Goal: Obtain resource: Download file/media

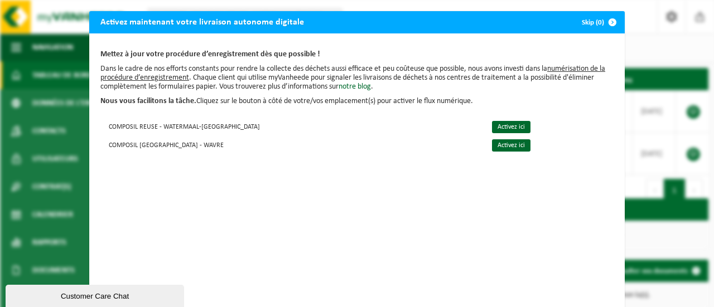
click at [603, 21] on span "button" at bounding box center [612, 22] width 22 height 22
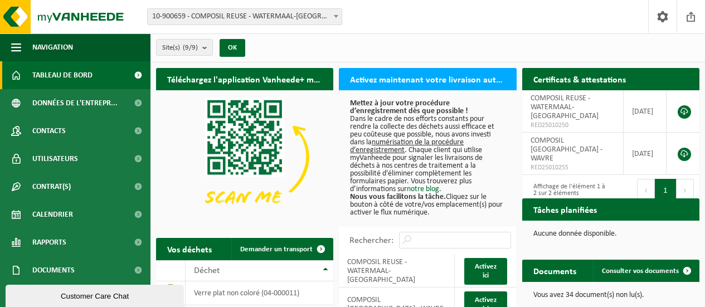
click at [682, 108] on link at bounding box center [684, 111] width 13 height 13
click at [681, 148] on link at bounding box center [684, 154] width 13 height 13
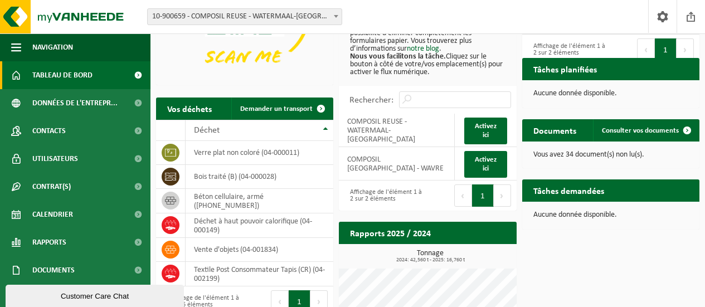
scroll to position [33, 0]
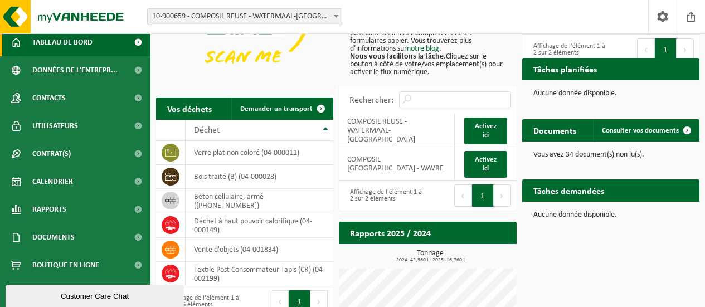
click at [38, 214] on span "Rapports" at bounding box center [49, 210] width 34 height 28
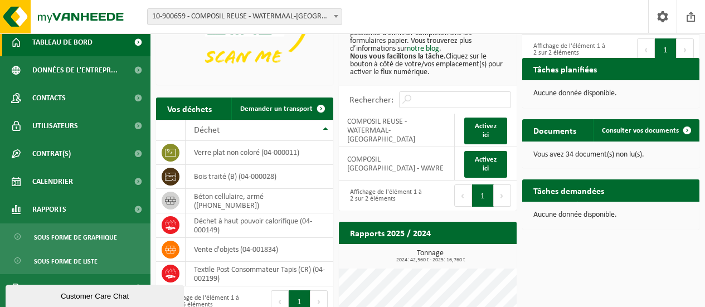
click at [130, 208] on span at bounding box center [137, 210] width 25 height 28
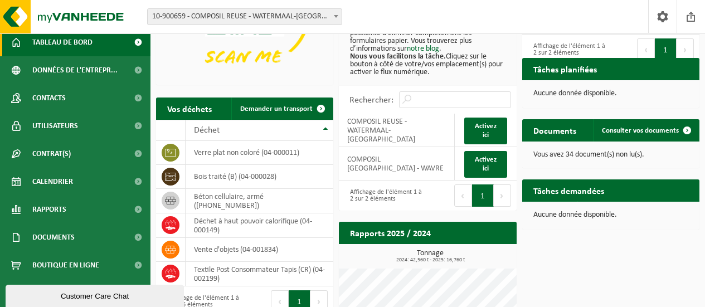
click at [64, 208] on span "Rapports" at bounding box center [49, 210] width 34 height 28
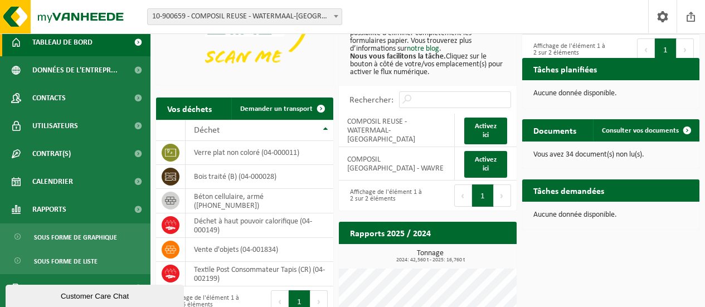
click at [66, 238] on span "Sous forme de graphique" at bounding box center [75, 237] width 83 height 21
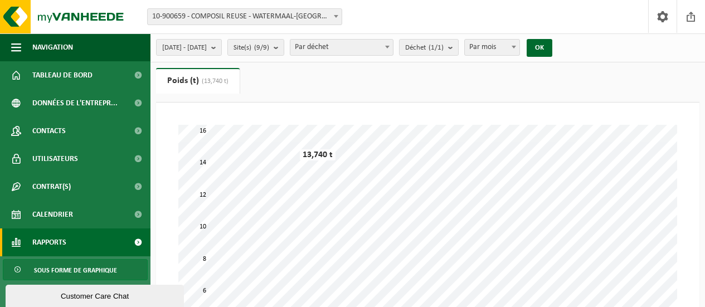
drag, startPoint x: 236, startPoint y: 47, endPoint x: 223, endPoint y: 47, distance: 12.8
click at [207, 47] on span "2025-05-01 - 2025-10-02" at bounding box center [184, 48] width 45 height 17
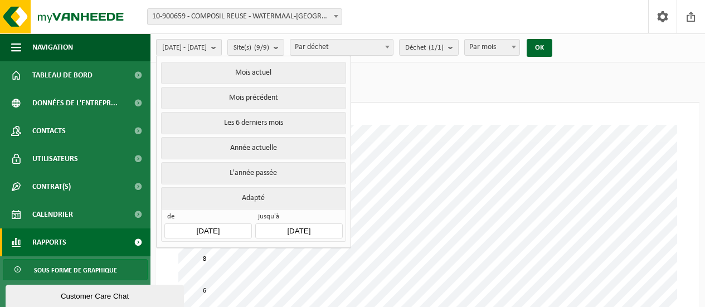
click at [258, 168] on button "L'année passée" at bounding box center [253, 173] width 185 height 22
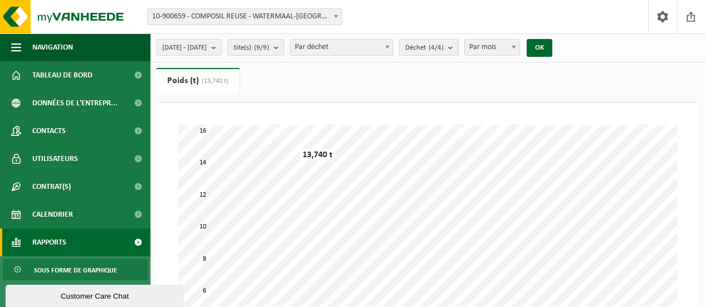
click at [393, 48] on span "Par déchet" at bounding box center [341, 48] width 103 height 16
click at [491, 81] on ul "Poids (t) (13,740 t) Volume (m³)" at bounding box center [428, 85] width 544 height 35
click at [552, 51] on button "OK" at bounding box center [540, 48] width 26 height 18
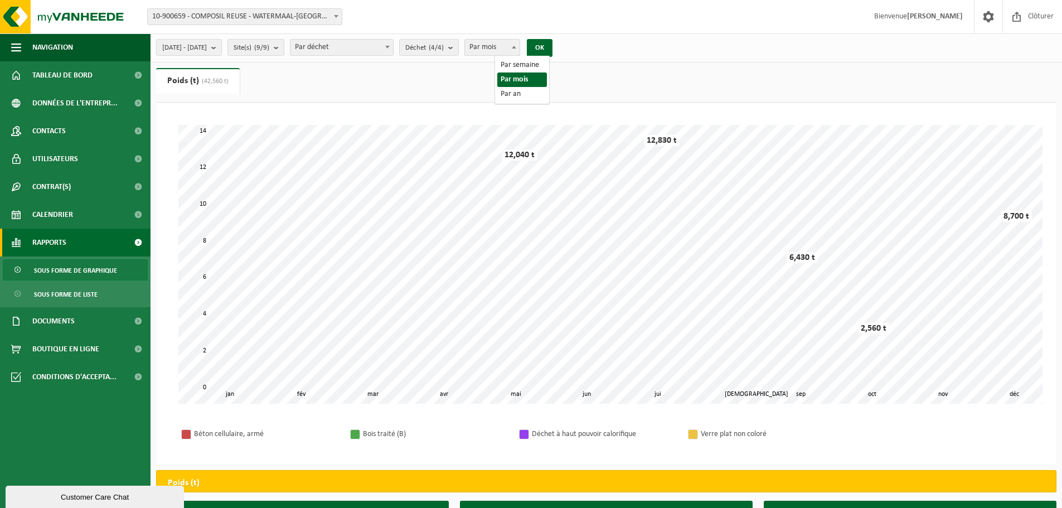
click at [520, 50] on span "Par mois" at bounding box center [492, 48] width 55 height 16
click at [552, 52] on button "OK" at bounding box center [540, 48] width 26 height 18
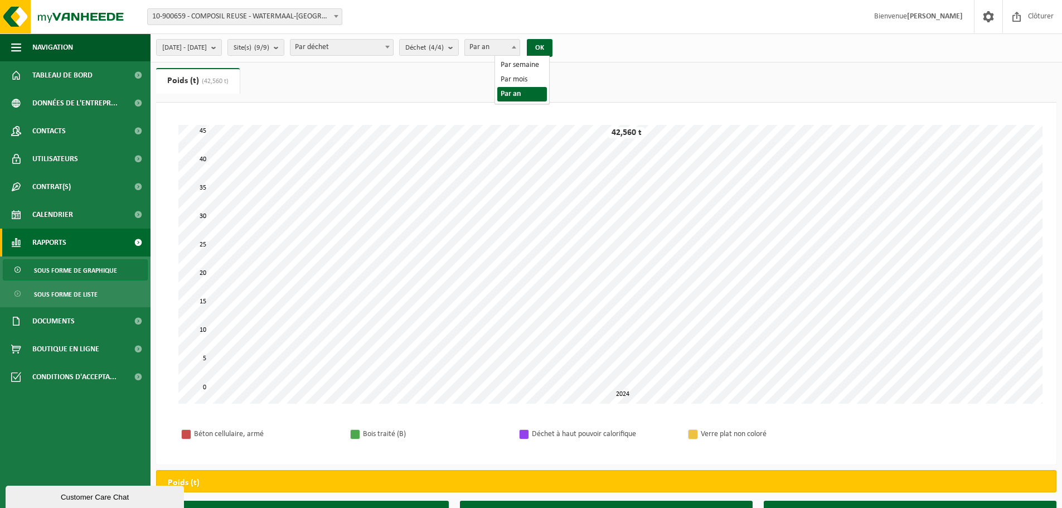
click at [520, 48] on span "Par an" at bounding box center [492, 48] width 55 height 16
select select "2"
click at [552, 48] on button "OK" at bounding box center [540, 48] width 26 height 18
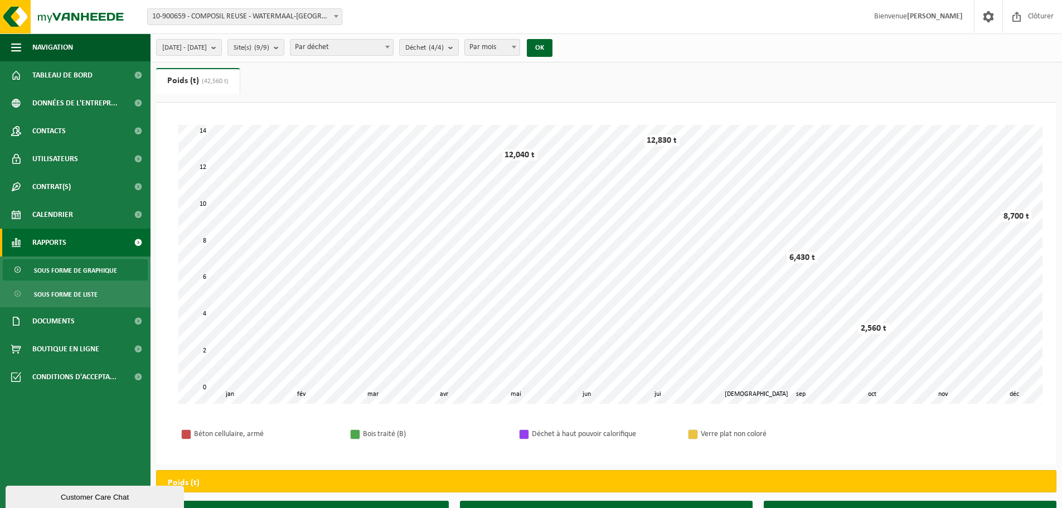
click at [221, 45] on b "submit" at bounding box center [216, 48] width 10 height 16
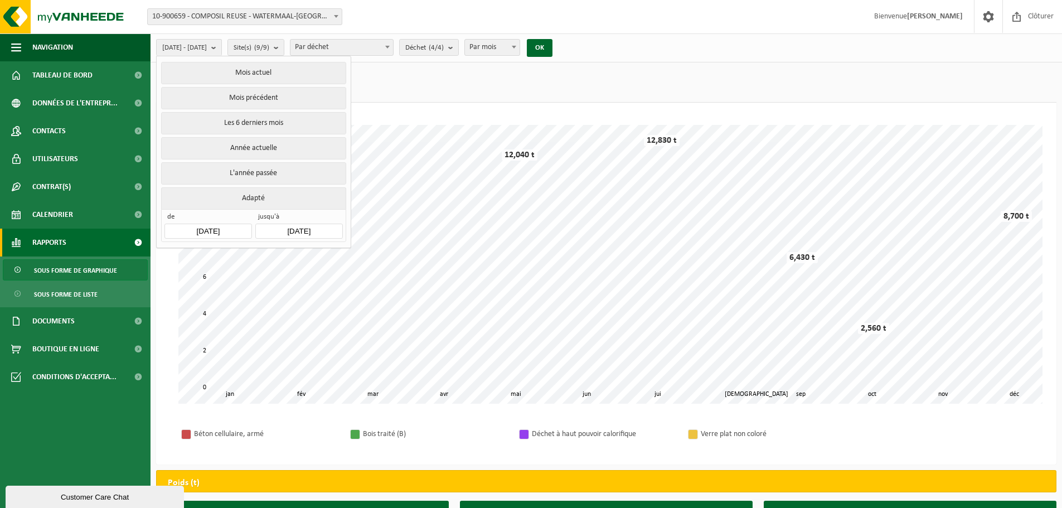
click at [248, 144] on button "Année actuelle" at bounding box center [253, 148] width 185 height 22
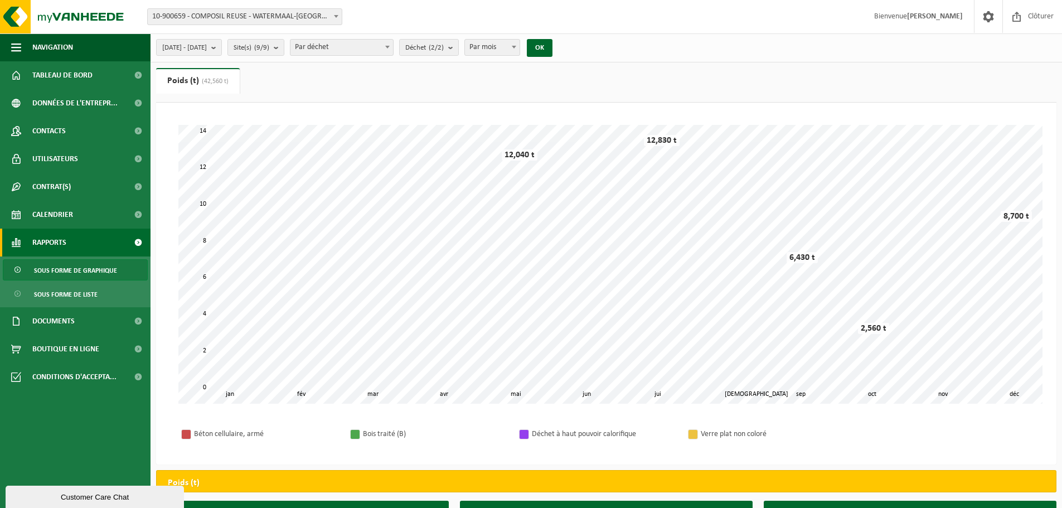
click at [552, 51] on button "OK" at bounding box center [540, 48] width 26 height 18
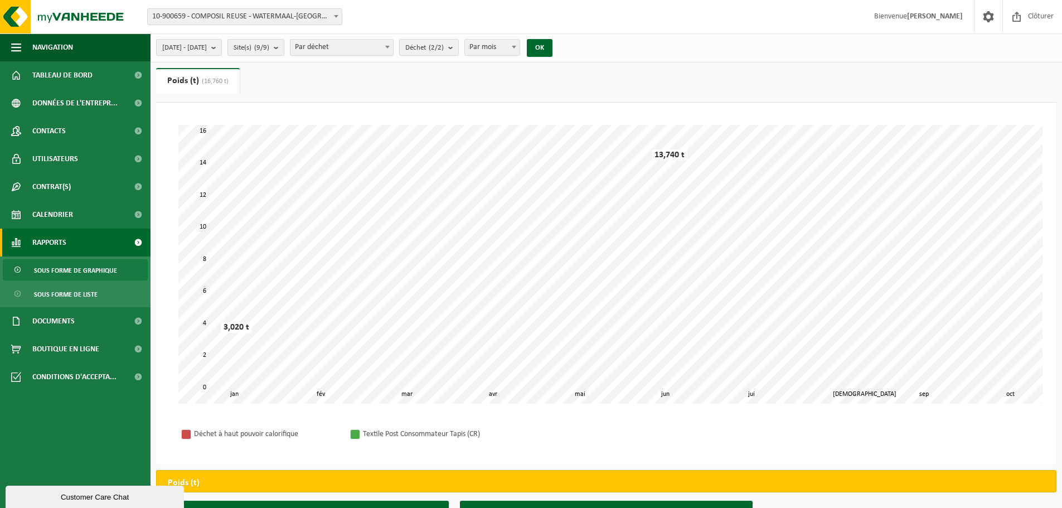
click at [222, 51] on button "2025-01-01 - 2025-10-02" at bounding box center [189, 47] width 66 height 17
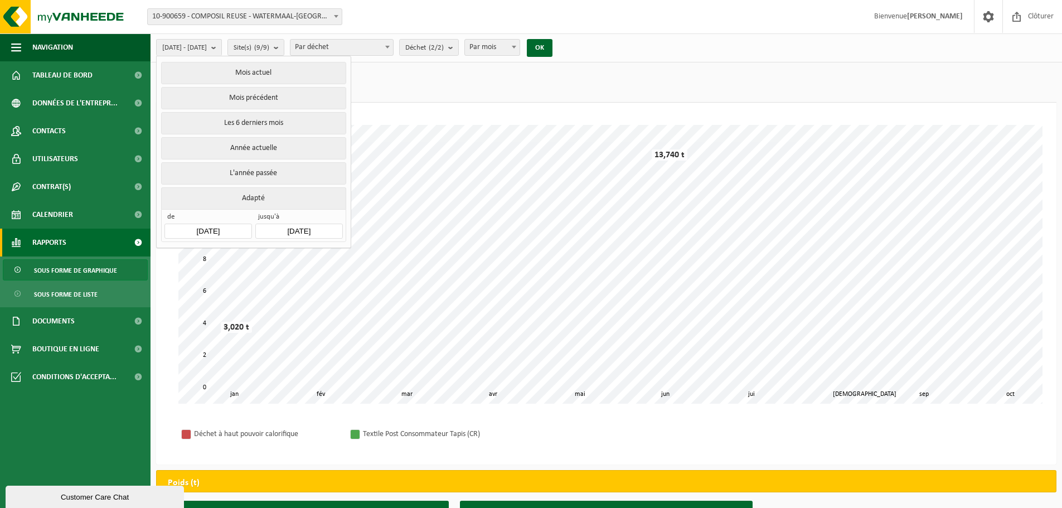
click at [257, 173] on button "L'année passée" at bounding box center [253, 173] width 185 height 22
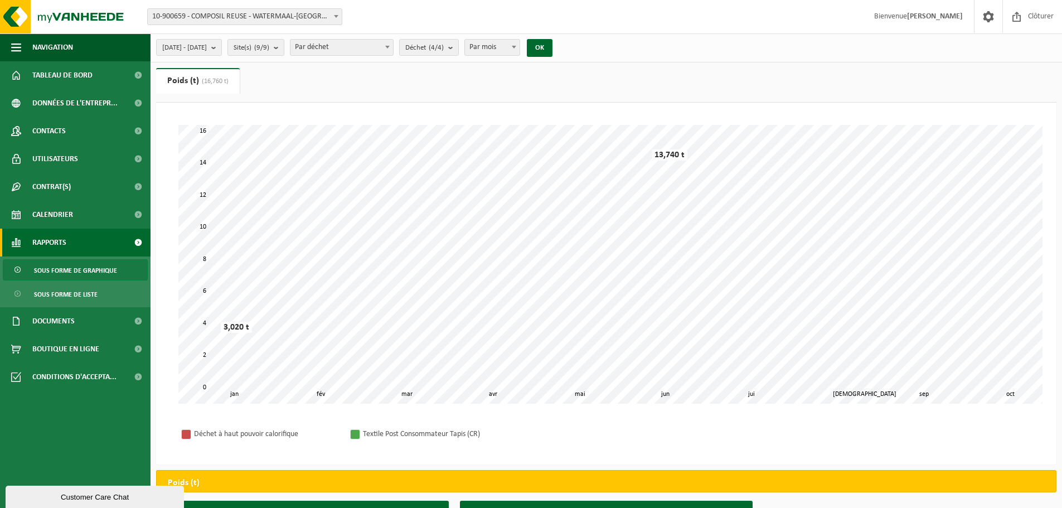
click at [552, 48] on button "OK" at bounding box center [540, 48] width 26 height 18
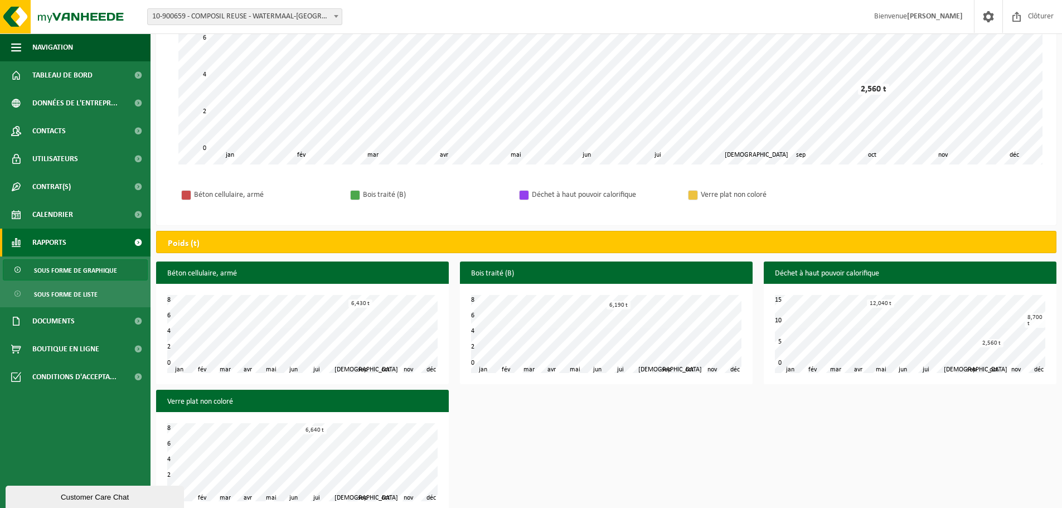
scroll to position [254, 0]
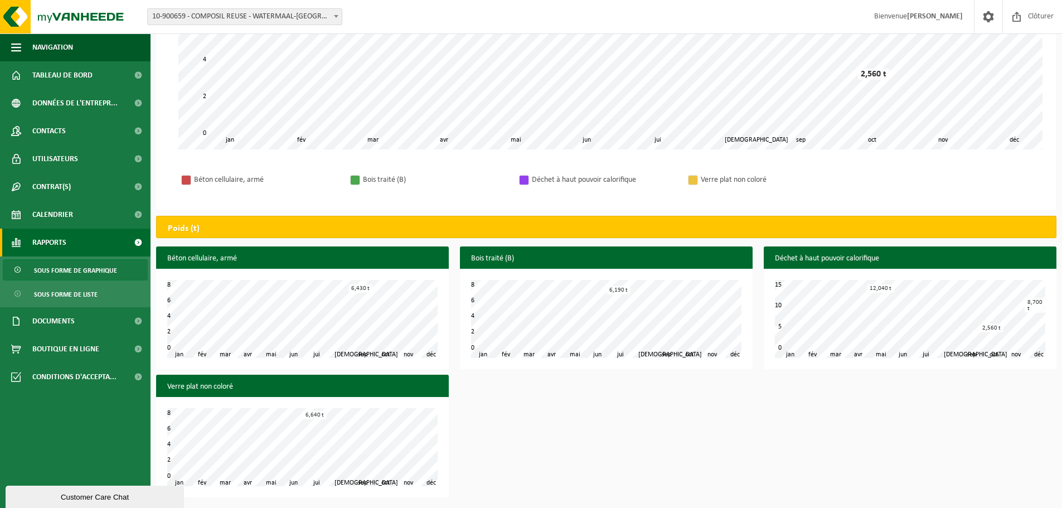
click at [62, 293] on span "Sous forme de liste" at bounding box center [66, 294] width 64 height 21
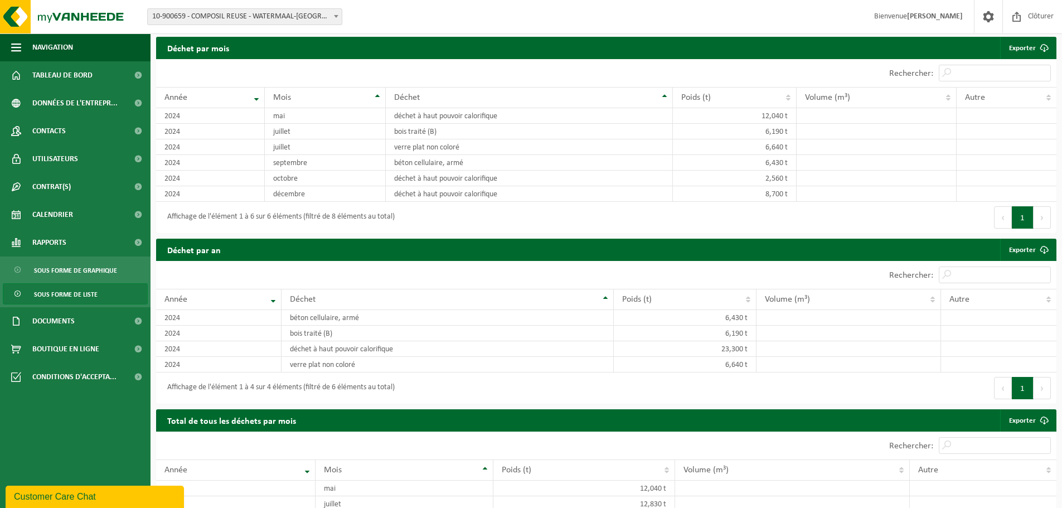
scroll to position [658, 0]
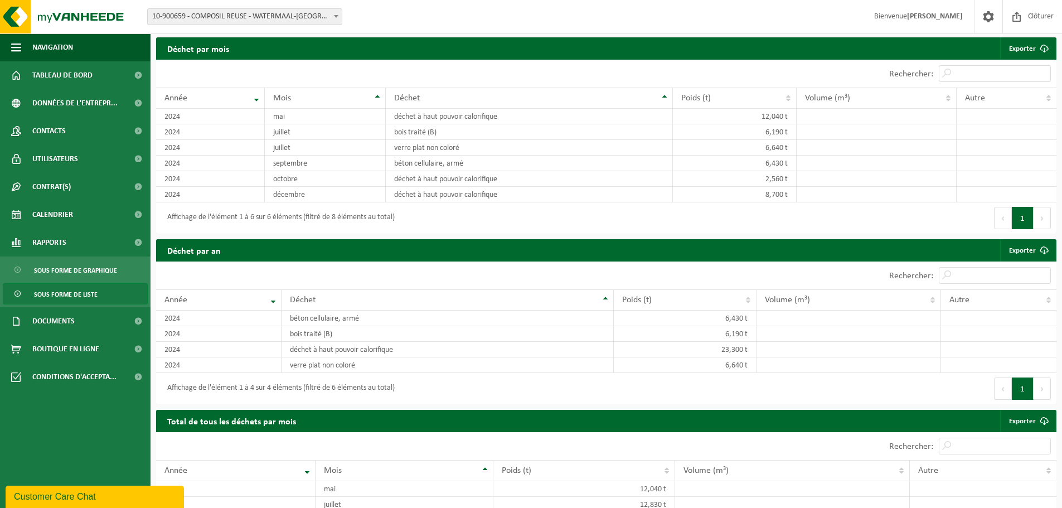
click at [1034, 248] on span at bounding box center [1044, 250] width 22 height 22
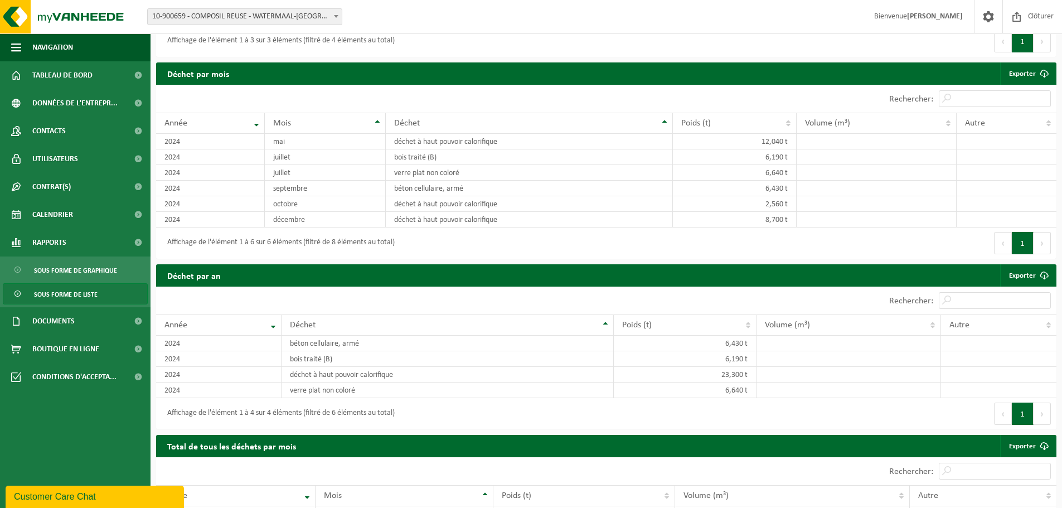
scroll to position [634, 0]
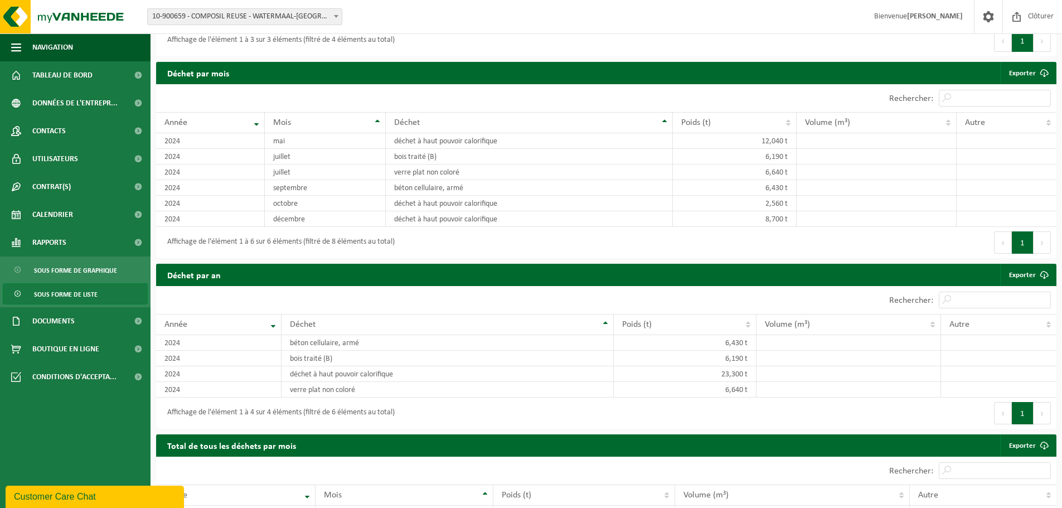
click at [134, 320] on span at bounding box center [137, 321] width 25 height 28
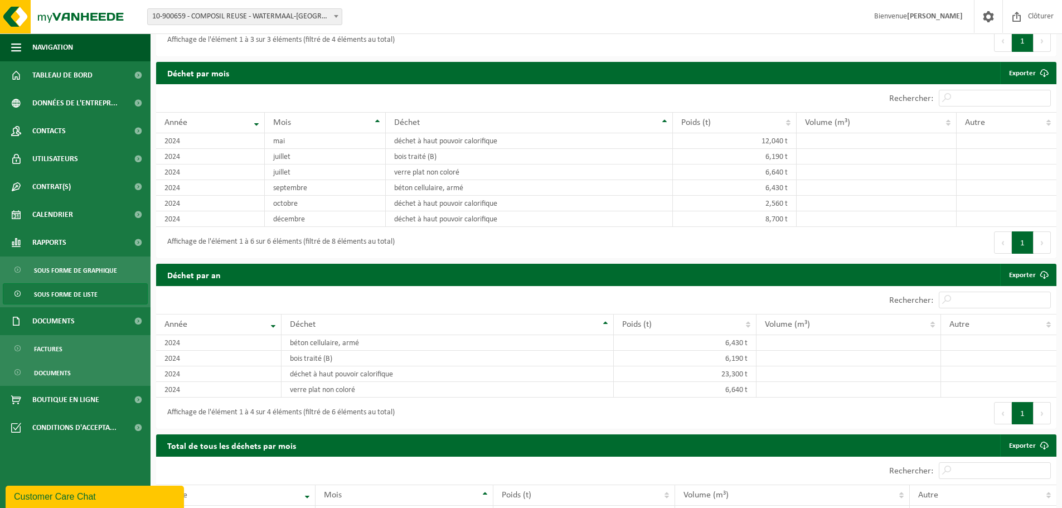
click at [76, 370] on link "Documents" at bounding box center [75, 372] width 145 height 21
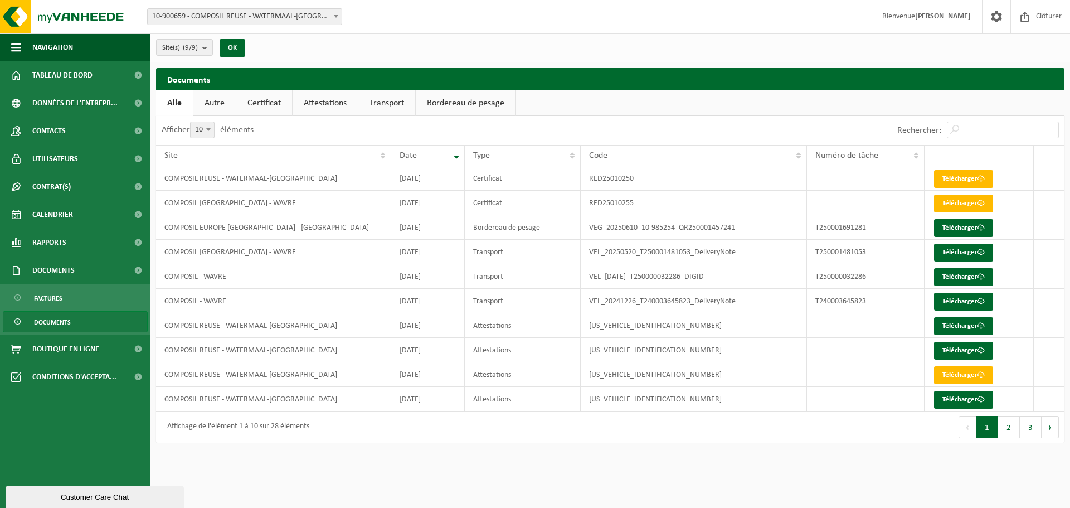
click at [204, 48] on b "submit" at bounding box center [207, 48] width 10 height 16
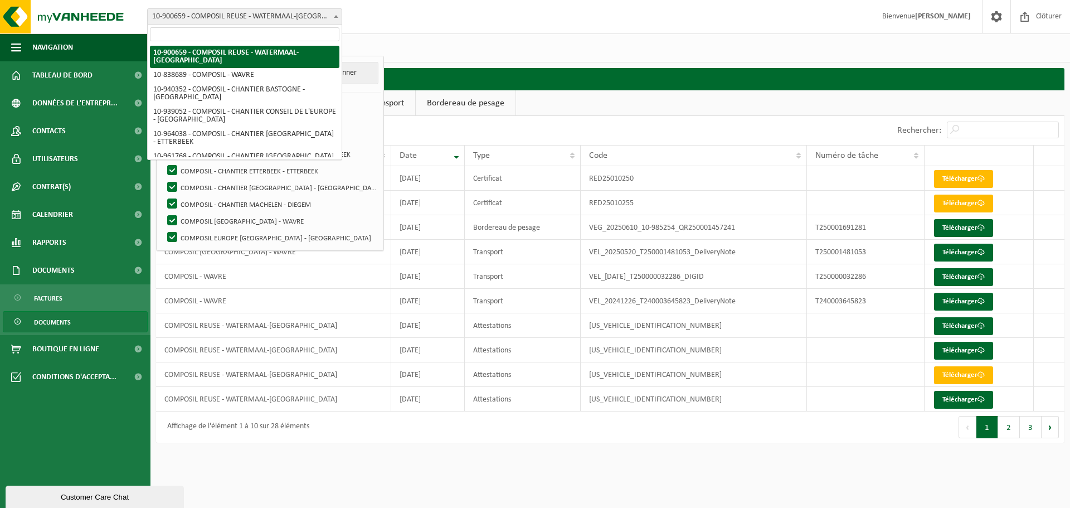
click at [276, 16] on span "10-900659 - COMPOSIL REUSE - WATERMAAL-[GEOGRAPHIC_DATA]" at bounding box center [245, 17] width 194 height 16
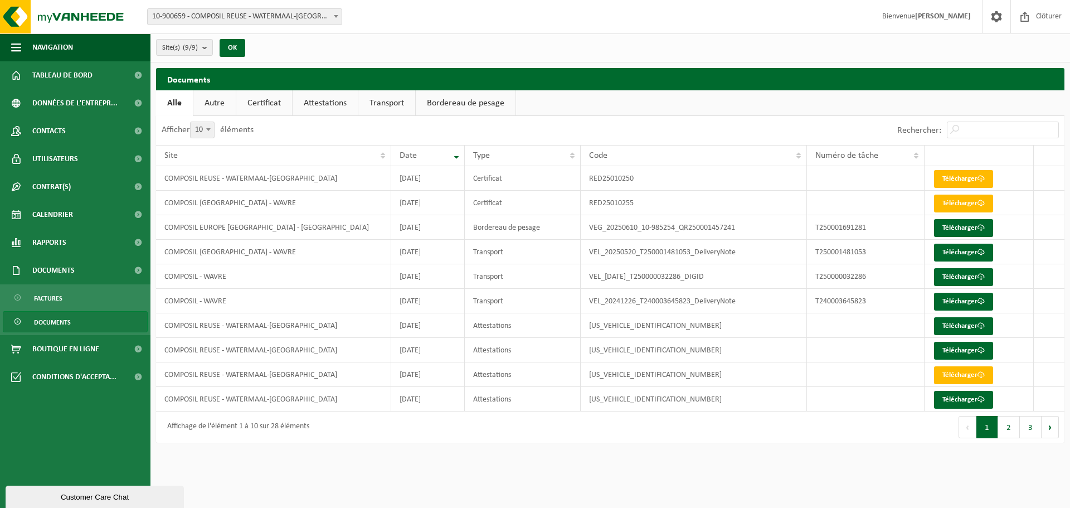
click at [420, 33] on div "Site: 10-900659 - COMPOSIL REUSE - WATERMAAL-BOSVOORDE 10-838689 - COMPOSIL - W…" at bounding box center [535, 17] width 1070 height 34
click at [203, 101] on link "Autre" at bounding box center [214, 103] width 42 height 26
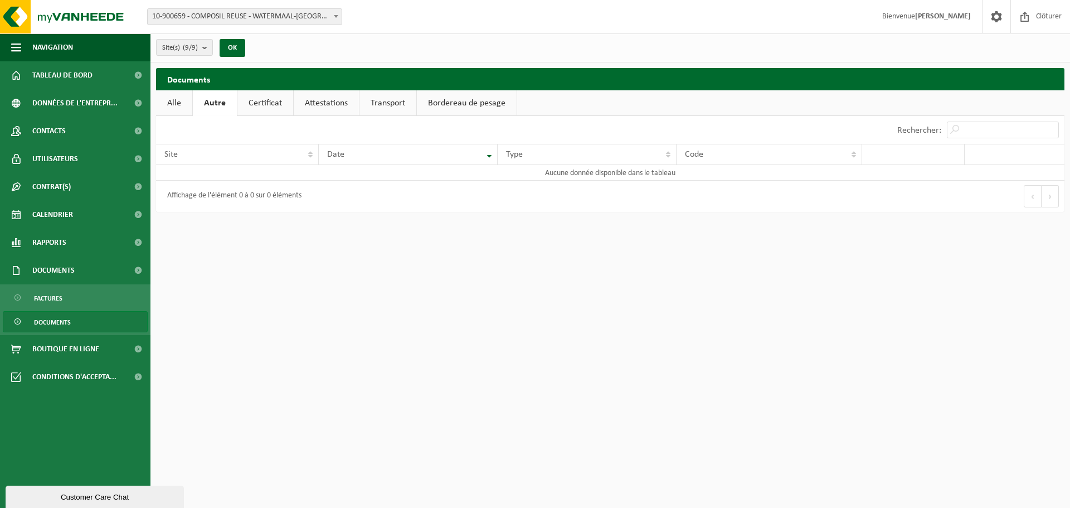
click at [283, 98] on link "Certificat" at bounding box center [265, 103] width 56 height 26
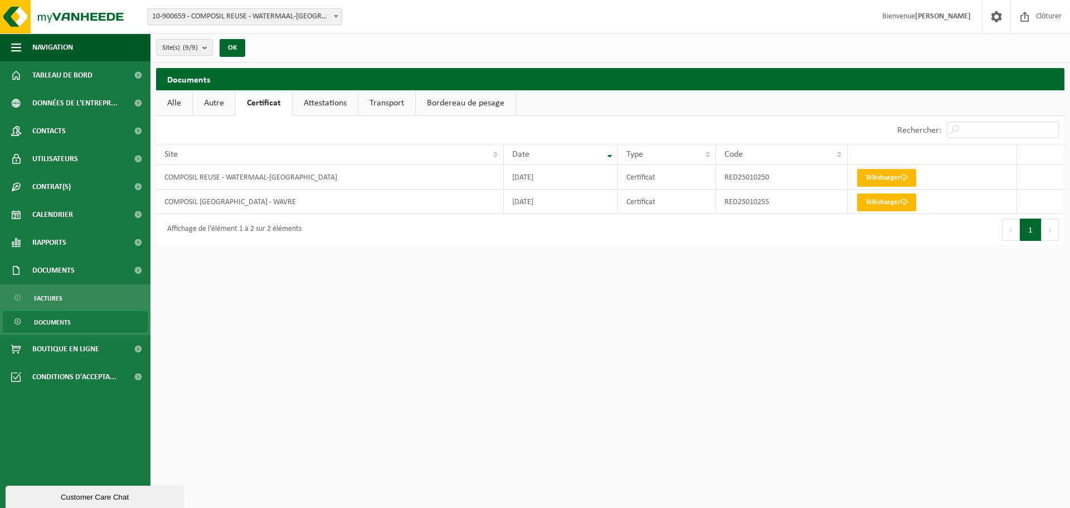
click at [326, 107] on link "Attestations" at bounding box center [325, 103] width 65 height 26
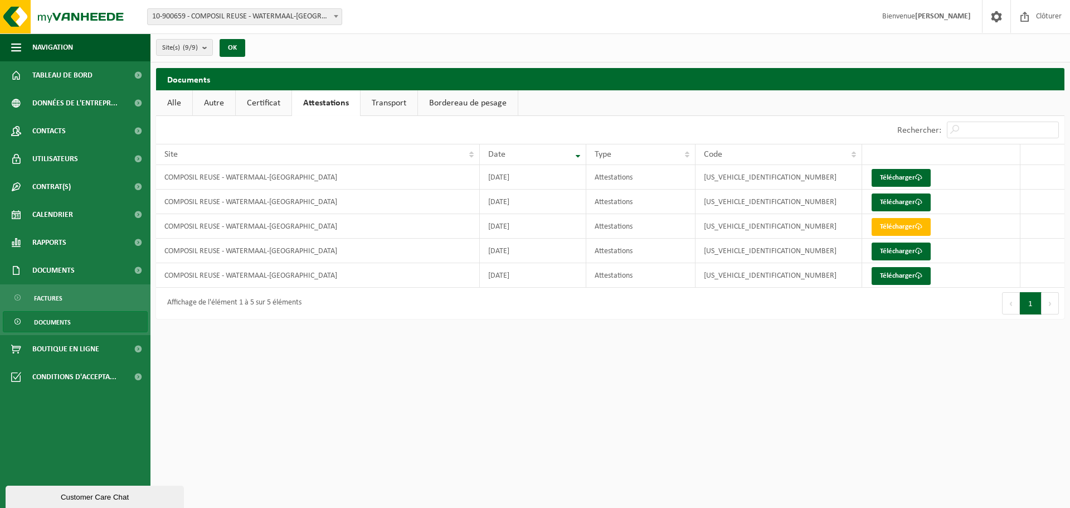
click at [395, 101] on link "Transport" at bounding box center [389, 103] width 57 height 26
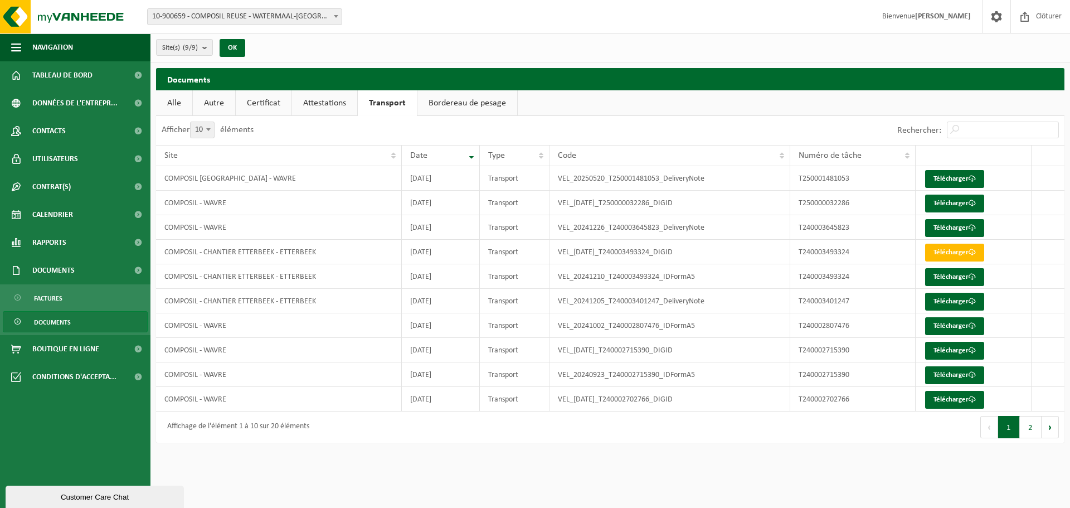
drag, startPoint x: 455, startPoint y: 108, endPoint x: 436, endPoint y: 105, distance: 18.6
click at [436, 105] on link "Bordereau de pesage" at bounding box center [468, 103] width 100 height 26
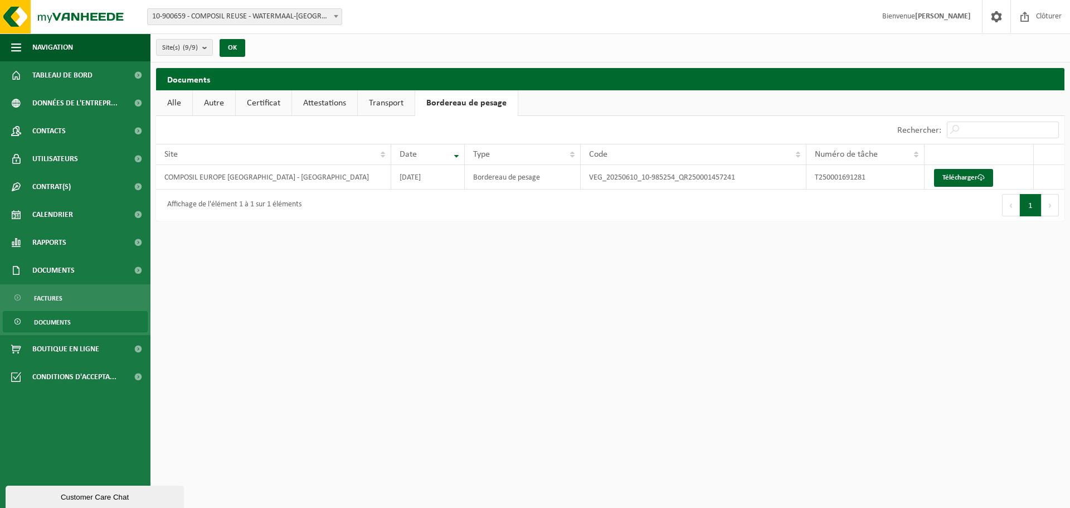
click at [180, 101] on link "Alle" at bounding box center [174, 103] width 36 height 26
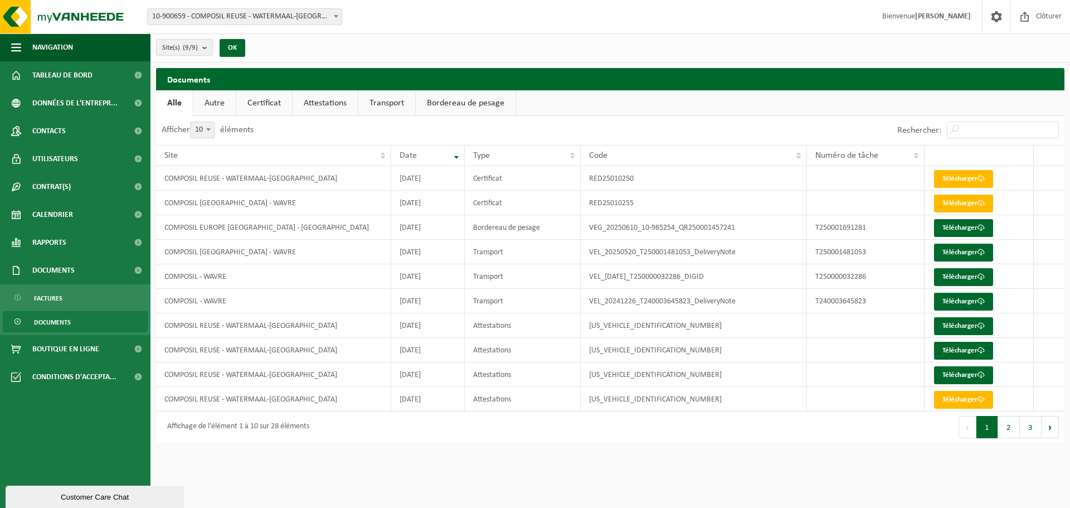
click at [1009, 428] on button "2" at bounding box center [1009, 427] width 22 height 22
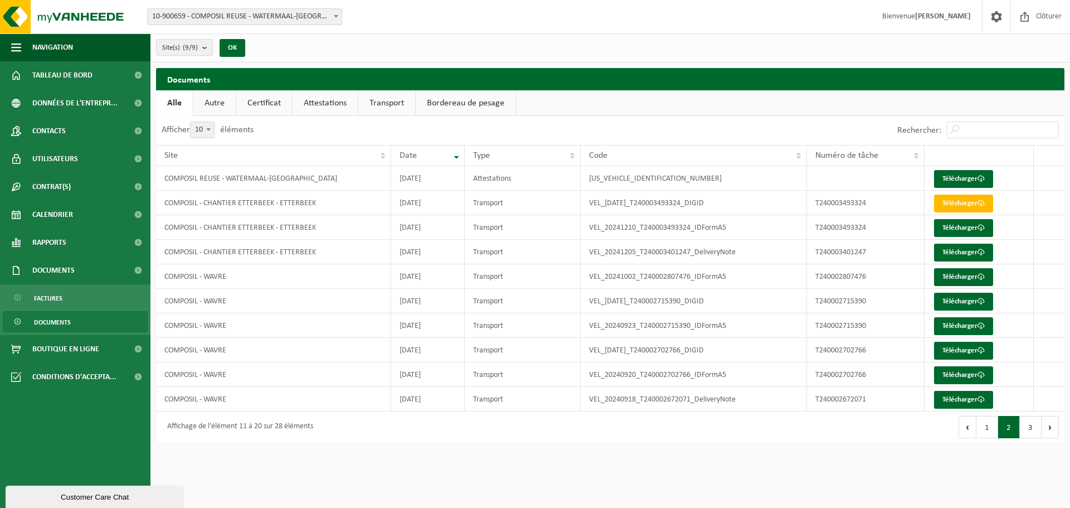
click at [989, 433] on button "1" at bounding box center [988, 427] width 22 height 22
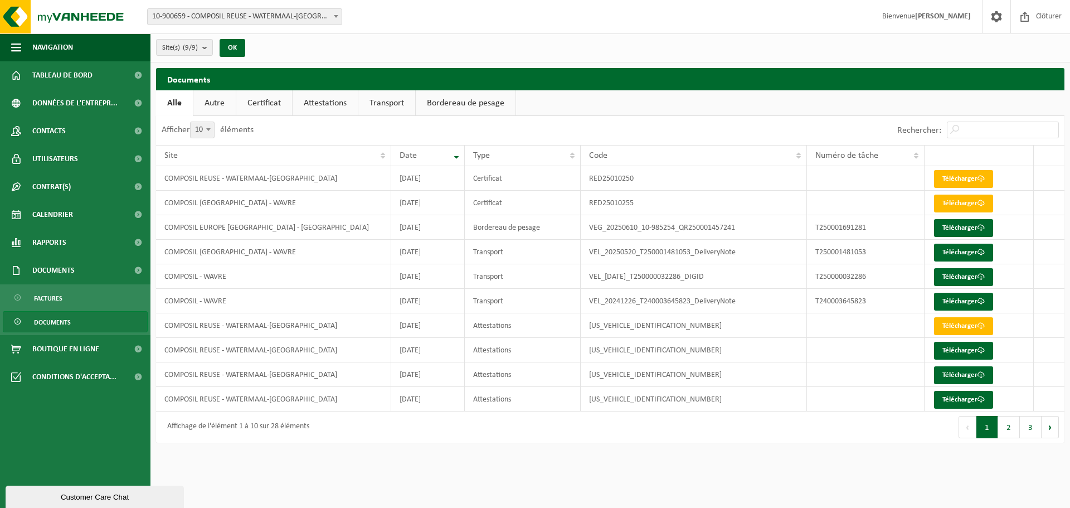
click at [671, 231] on td "VEG_20250610_10-985254_QR250001457241" at bounding box center [694, 227] width 226 height 25
click at [969, 225] on link "Télécharger" at bounding box center [963, 228] width 59 height 18
click at [61, 252] on span "Rapports" at bounding box center [49, 243] width 34 height 28
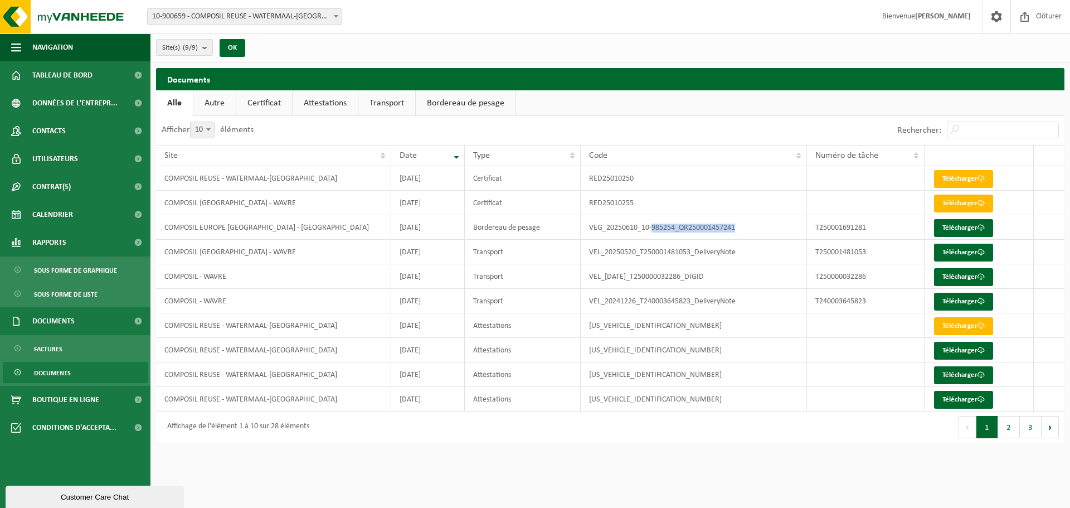
click at [256, 101] on link "Certificat" at bounding box center [264, 103] width 56 height 26
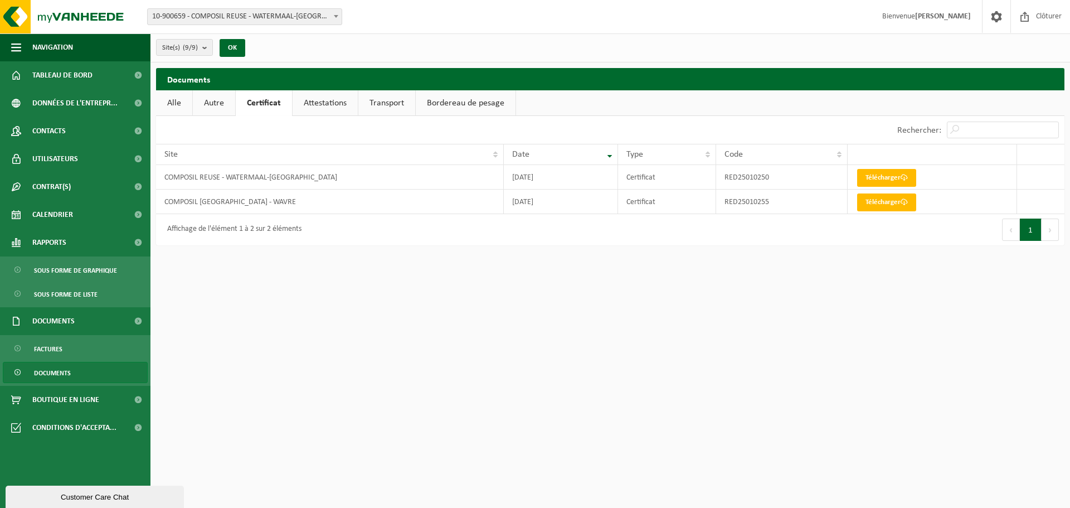
click at [260, 179] on td "COMPOSIL REUSE - WATERMAAL-[GEOGRAPHIC_DATA]" at bounding box center [330, 177] width 348 height 25
click at [868, 176] on link "Télécharger" at bounding box center [886, 178] width 59 height 18
click at [46, 356] on span "Factures" at bounding box center [48, 348] width 28 height 21
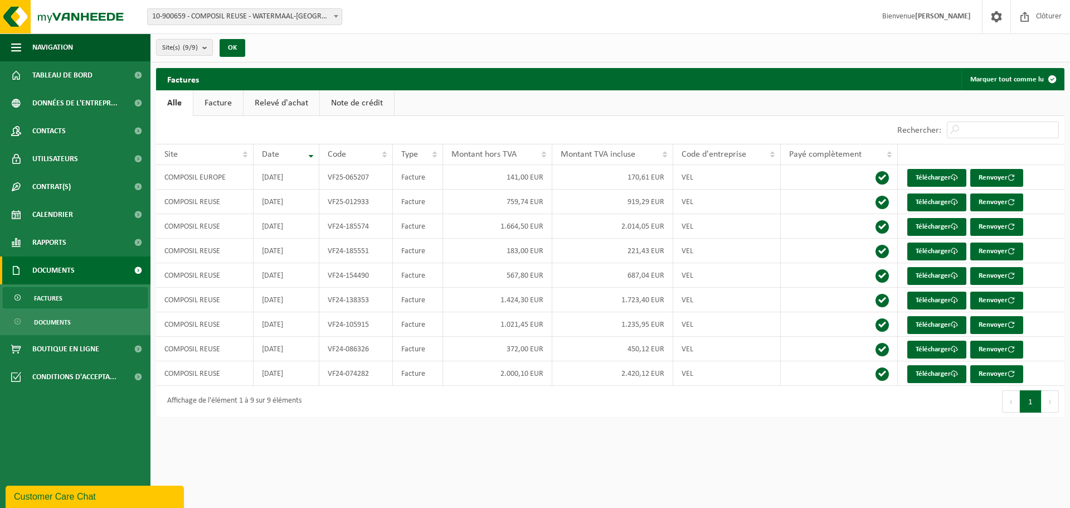
click at [937, 201] on link "Télécharger" at bounding box center [937, 202] width 59 height 18
click at [55, 245] on span "Rapports" at bounding box center [49, 243] width 34 height 28
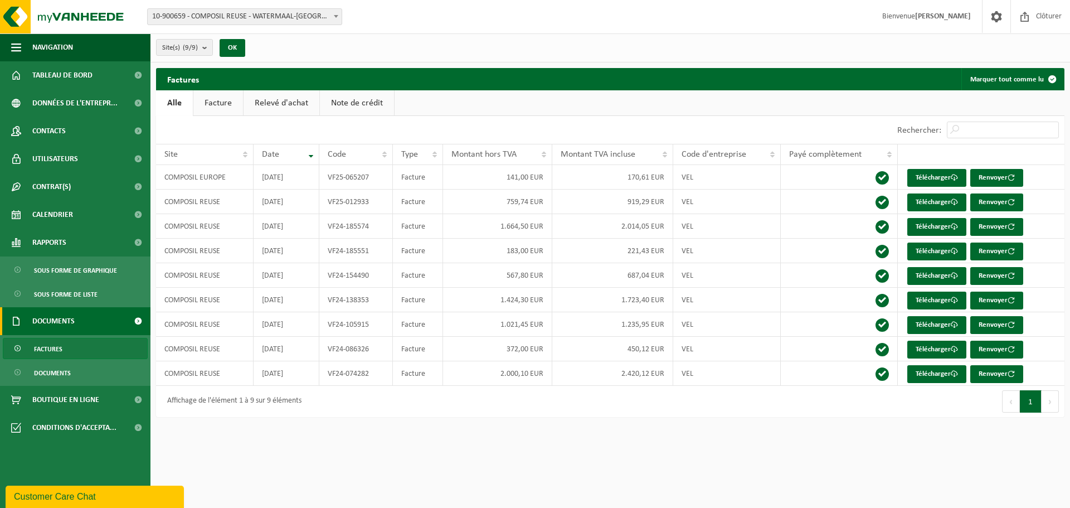
click at [54, 295] on span "Sous forme de liste" at bounding box center [66, 294] width 64 height 21
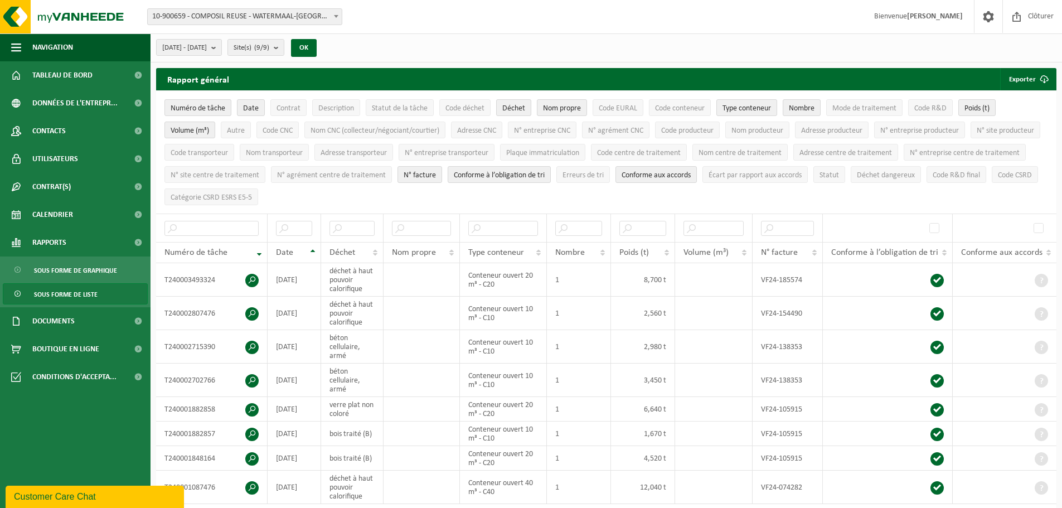
click at [998, 180] on span "Code CSRD" at bounding box center [1015, 175] width 34 height 8
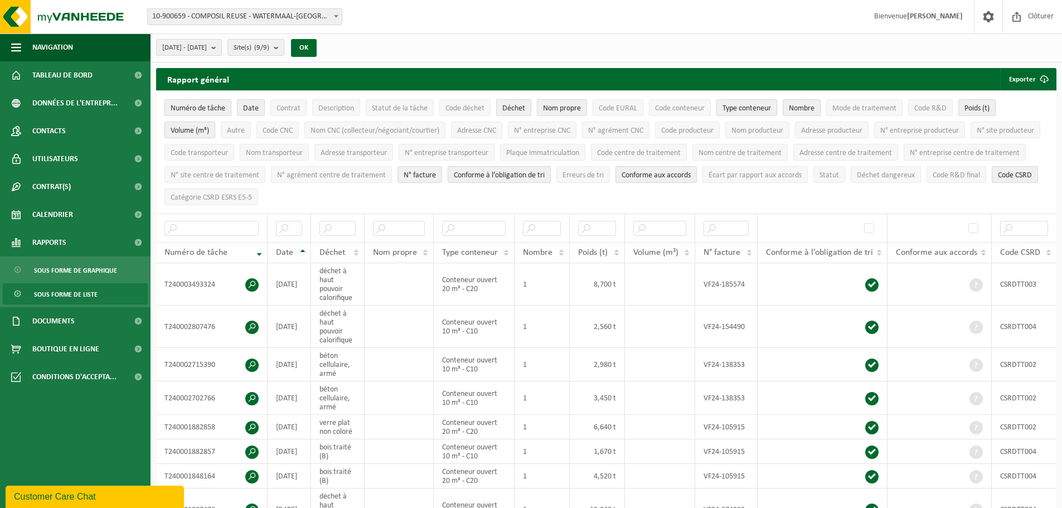
click at [252, 195] on span "Catégorie CSRD ESRS E5-5" at bounding box center [211, 197] width 81 height 8
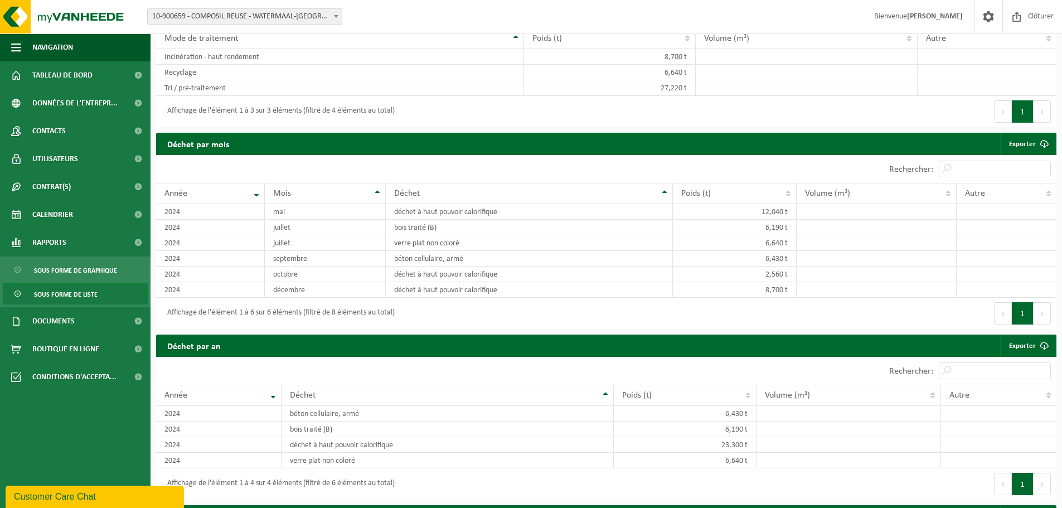
scroll to position [590, 0]
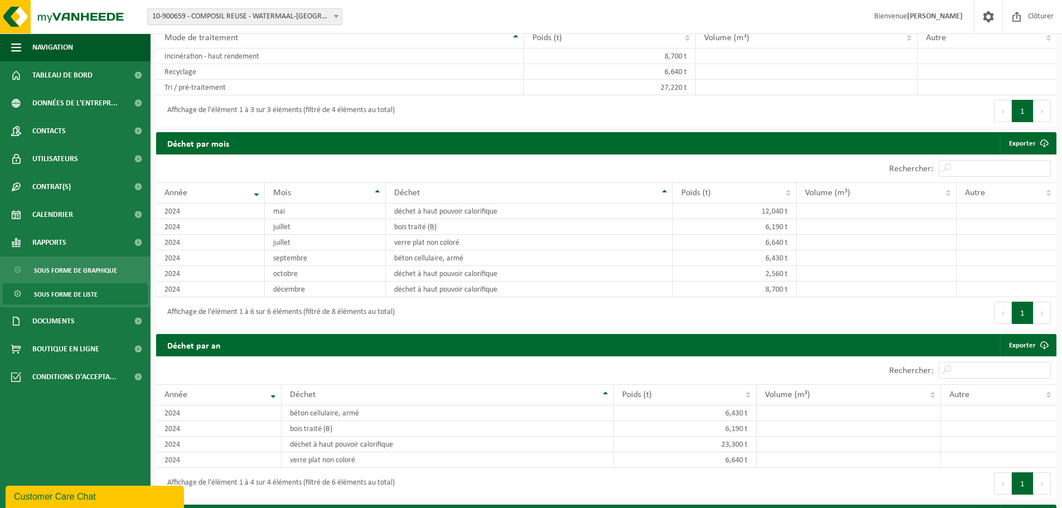
click at [986, 197] on div "Autre" at bounding box center [1003, 192] width 77 height 9
drag, startPoint x: 986, startPoint y: 207, endPoint x: 812, endPoint y: 173, distance: 177.1
click at [812, 173] on div "Rechercher:" at bounding box center [832, 168] width 450 height 28
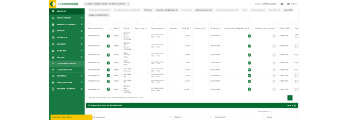
scroll to position [0, 0]
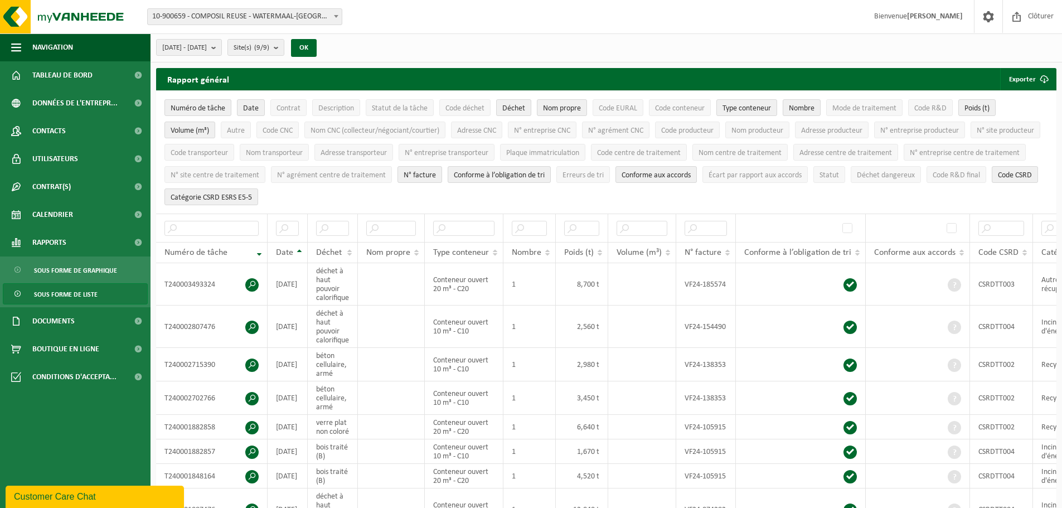
click at [62, 241] on span "Rapports" at bounding box center [49, 243] width 34 height 28
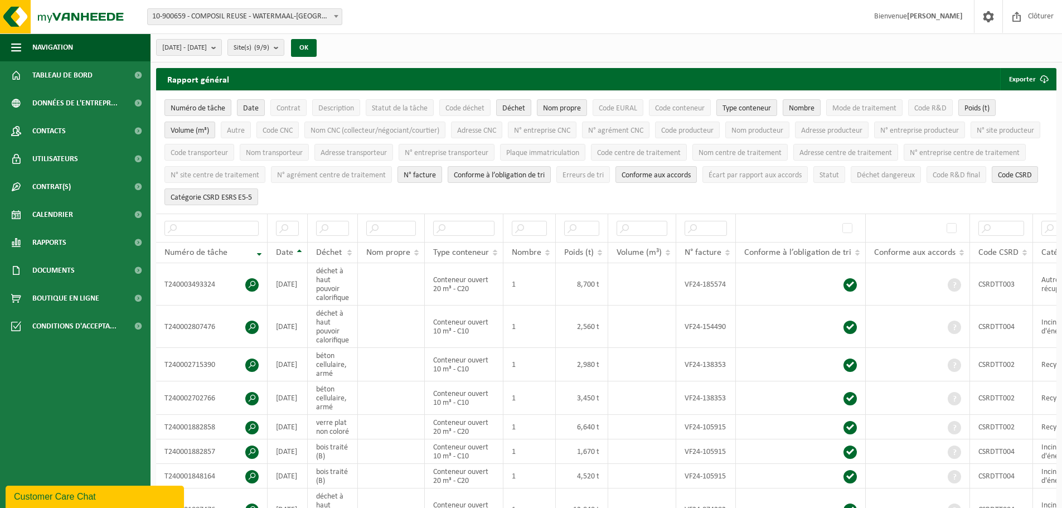
click at [62, 241] on span "Rapports" at bounding box center [49, 243] width 34 height 28
